Goal: Transaction & Acquisition: Purchase product/service

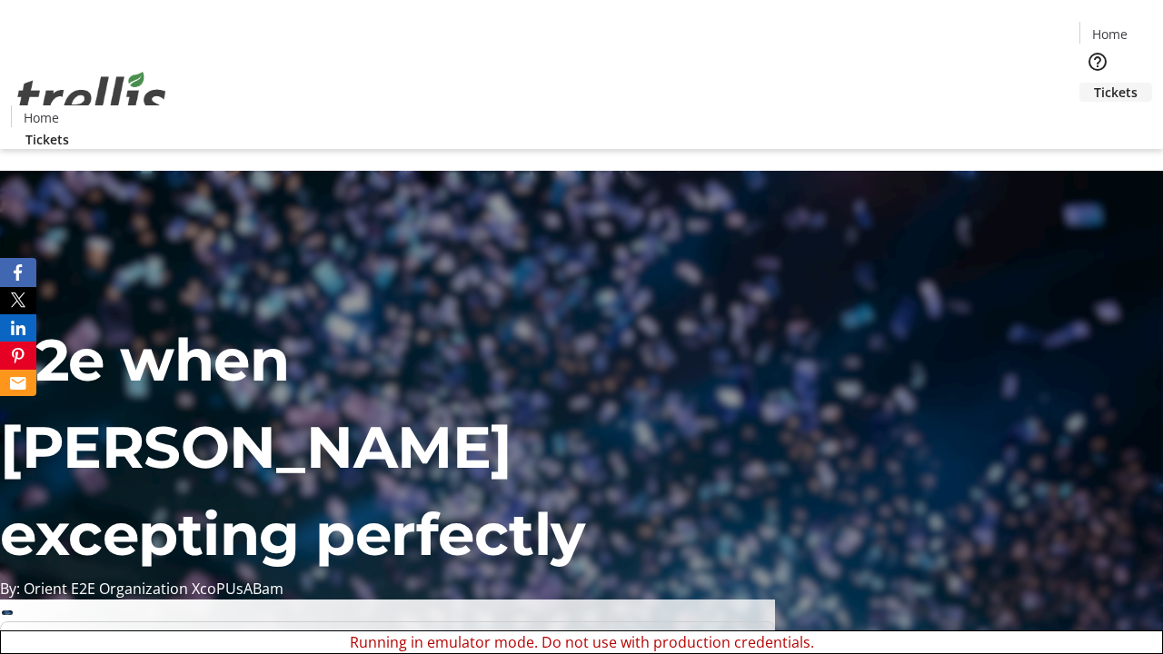
click at [1094, 83] on span "Tickets" at bounding box center [1116, 92] width 44 height 19
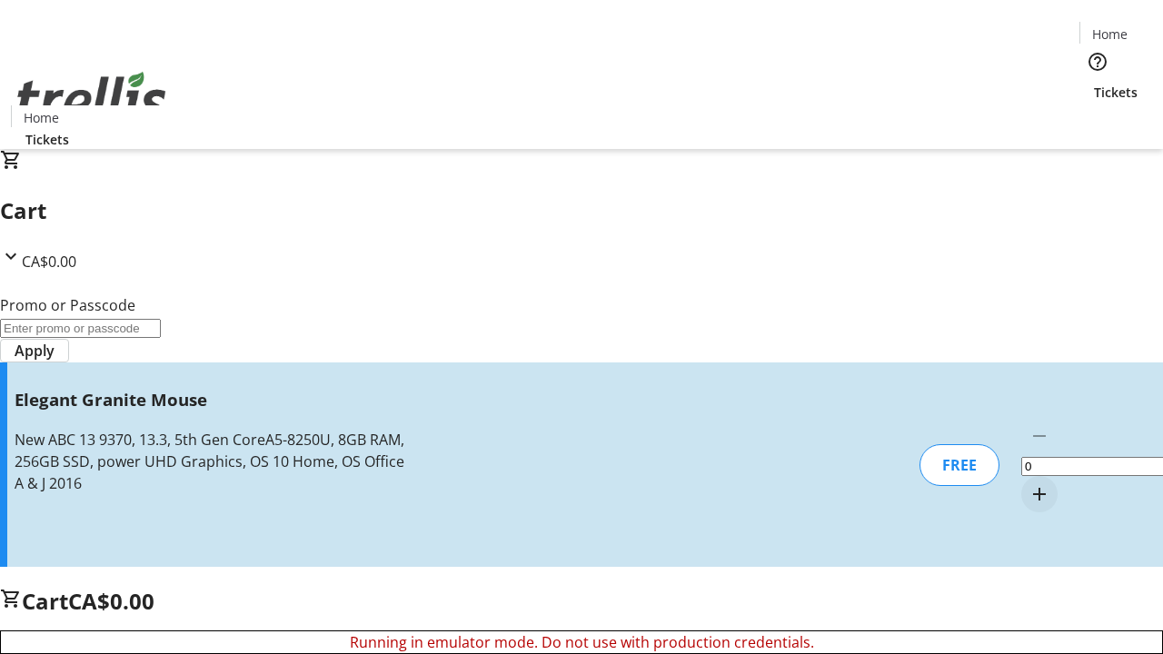
click at [1029, 484] on mat-icon "Increment by one" at bounding box center [1040, 495] width 22 height 22
type input "1"
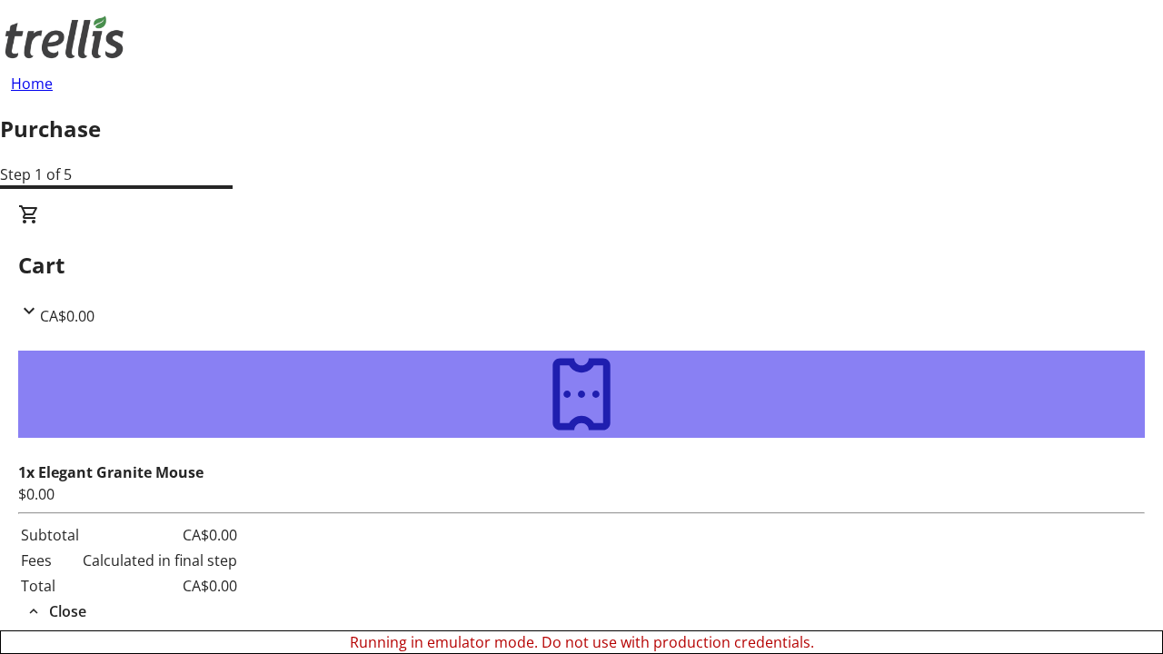
type input "[EMAIL_ADDRESS][DOMAIN_NAME]"
type input "Queen"
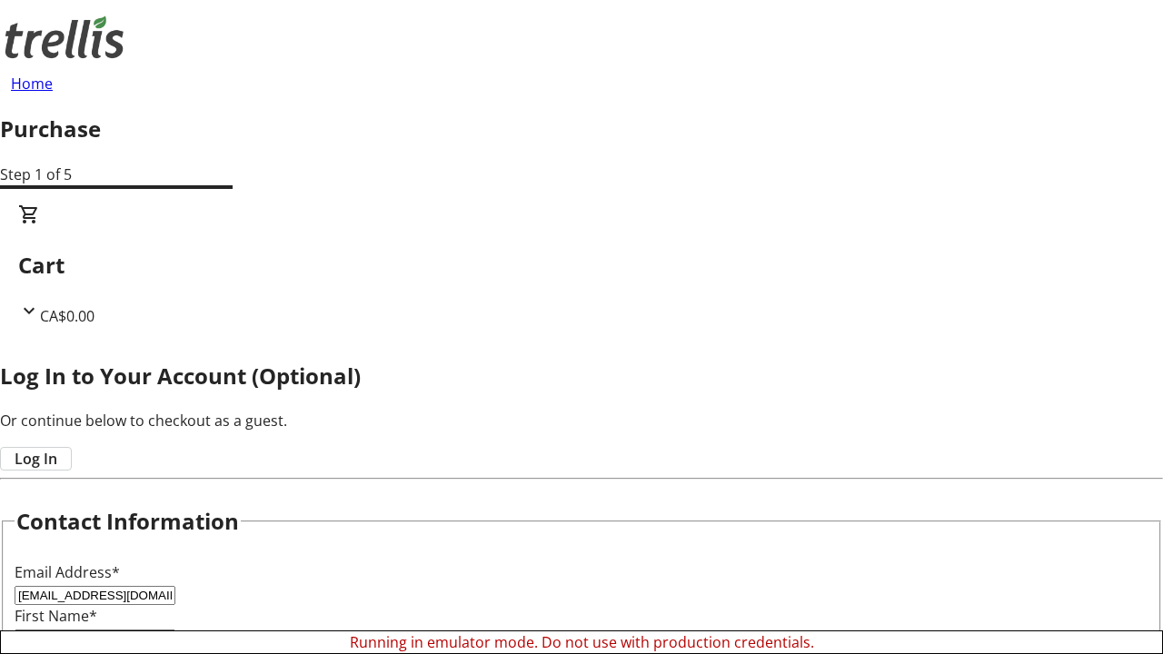
type input "Lubowitz"
